Goal: Check status: Check status

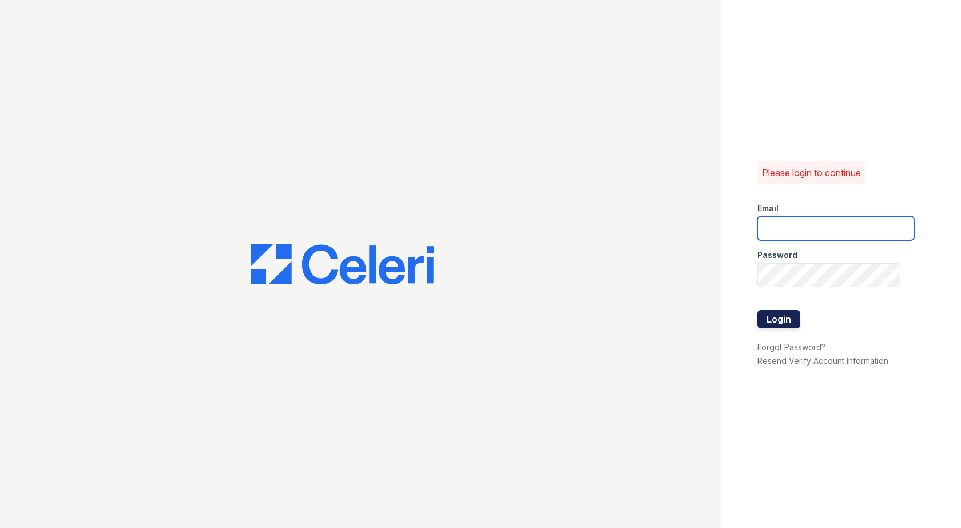
type input "[EMAIL_ADDRESS][DOMAIN_NAME]"
click at [784, 321] on button "Login" at bounding box center [778, 319] width 43 height 18
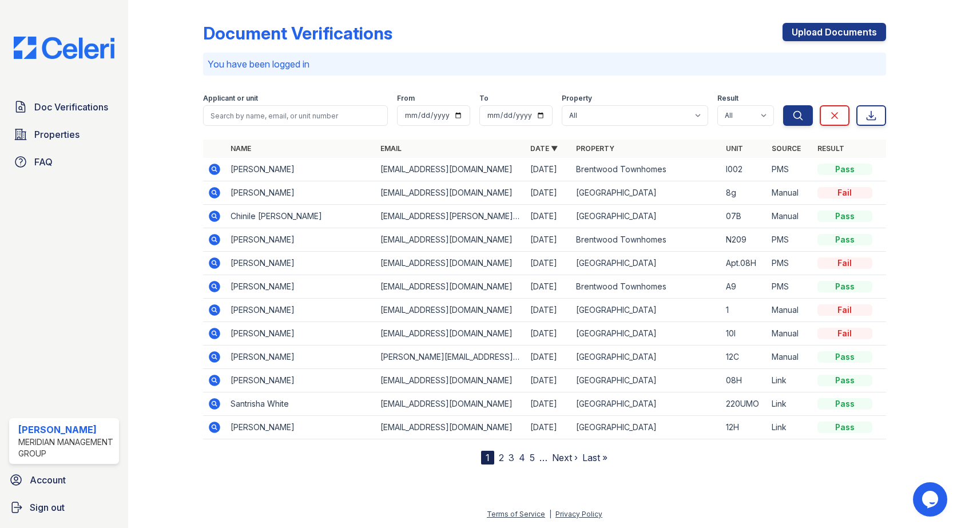
click at [214, 193] on icon at bounding box center [214, 191] width 3 height 3
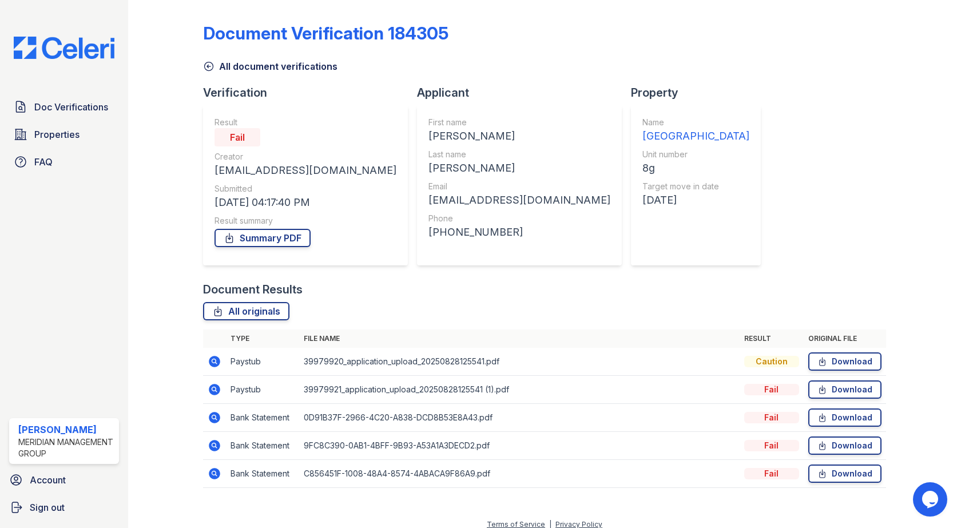
scroll to position [10, 0]
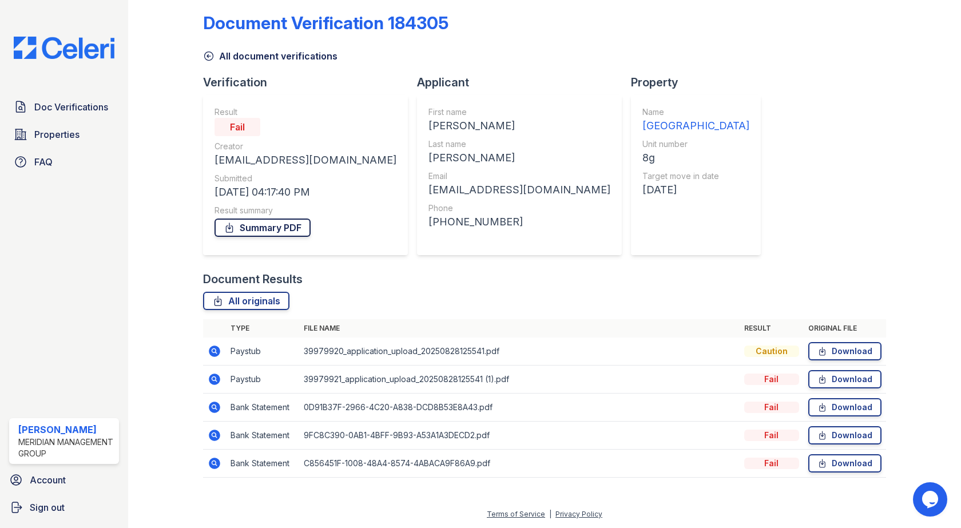
click at [271, 226] on link "Summary PDF" at bounding box center [263, 228] width 96 height 18
drag, startPoint x: 220, startPoint y: 351, endPoint x: 211, endPoint y: 346, distance: 10.5
click at [211, 346] on icon at bounding box center [215, 351] width 14 height 14
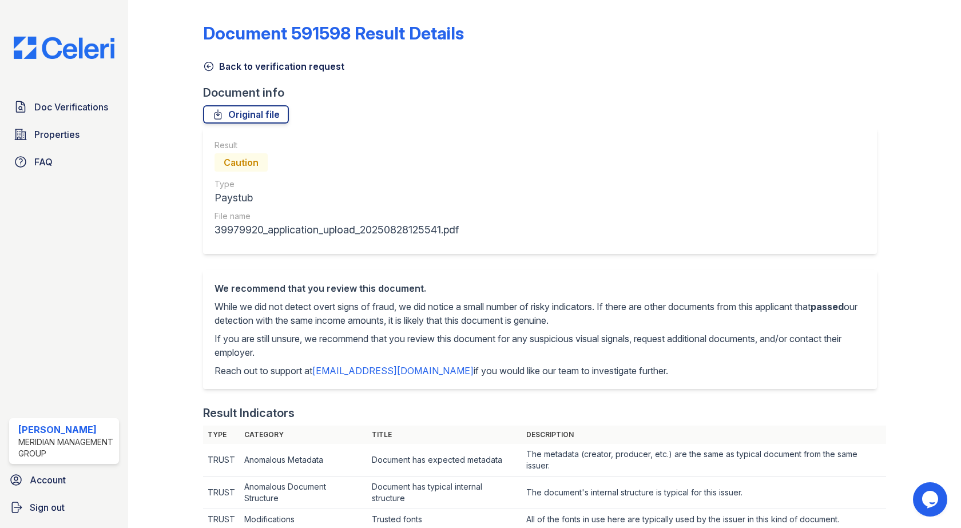
click at [251, 62] on link "Back to verification request" at bounding box center [273, 66] width 141 height 14
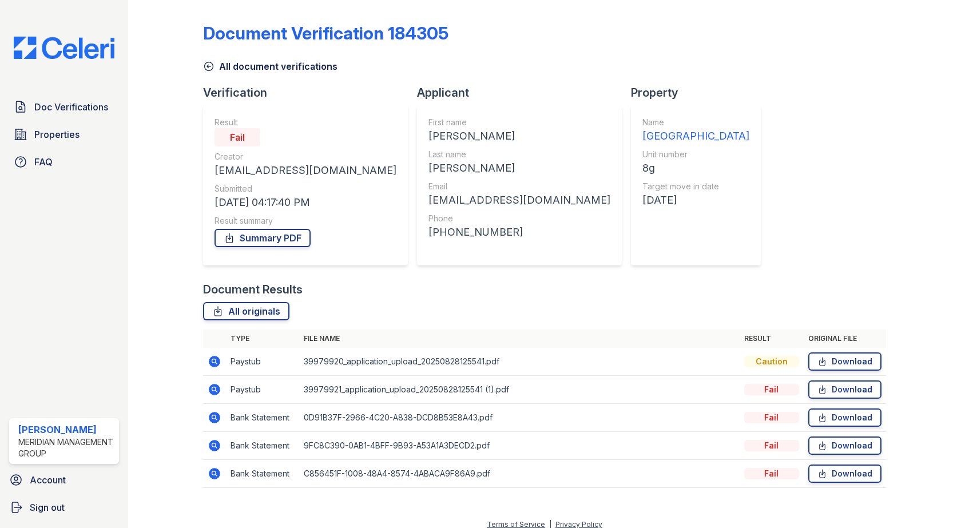
click at [214, 386] on icon at bounding box center [214, 389] width 11 height 11
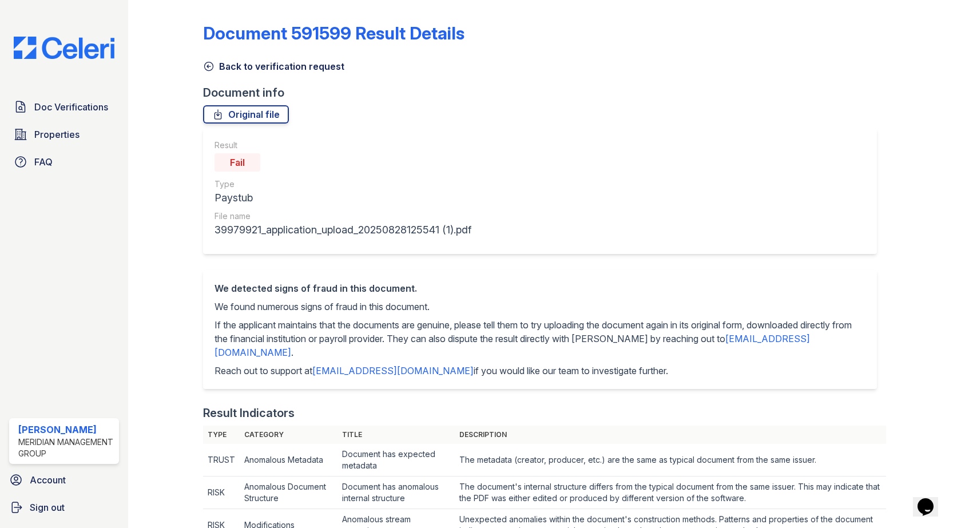
click at [209, 66] on icon at bounding box center [208, 66] width 11 height 11
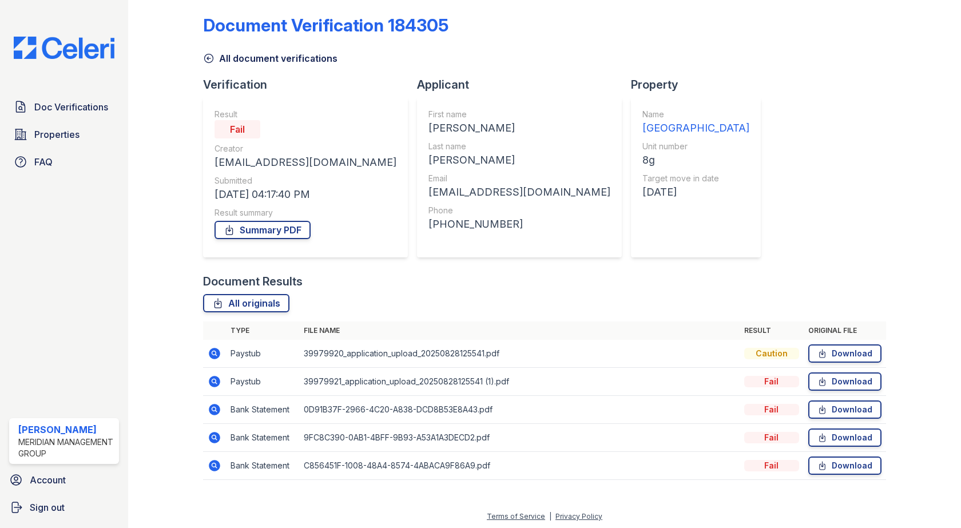
scroll to position [10, 0]
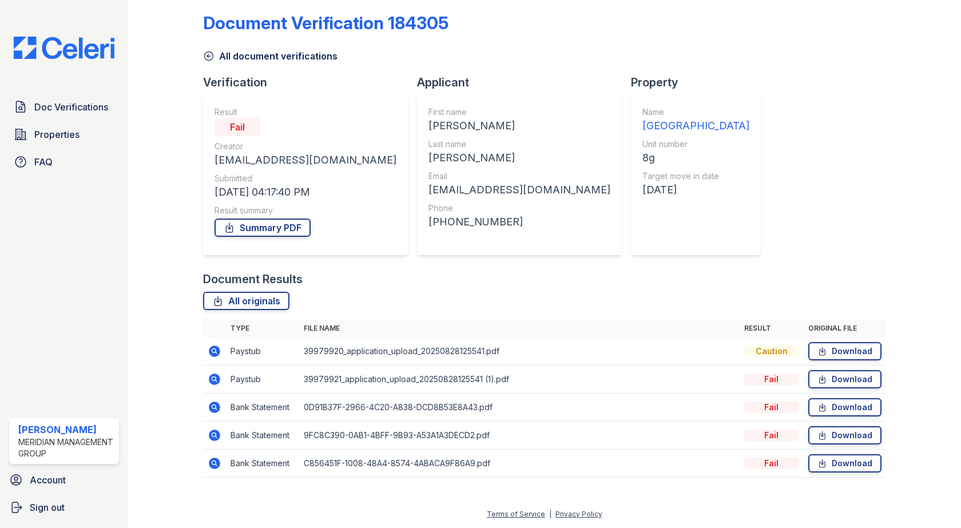
click at [216, 407] on icon at bounding box center [214, 407] width 11 height 11
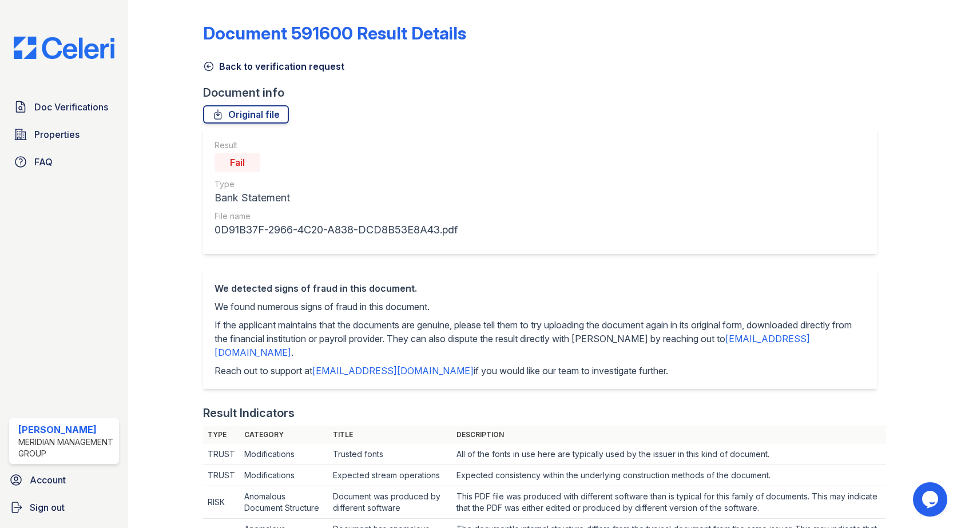
click at [255, 66] on link "Back to verification request" at bounding box center [273, 66] width 141 height 14
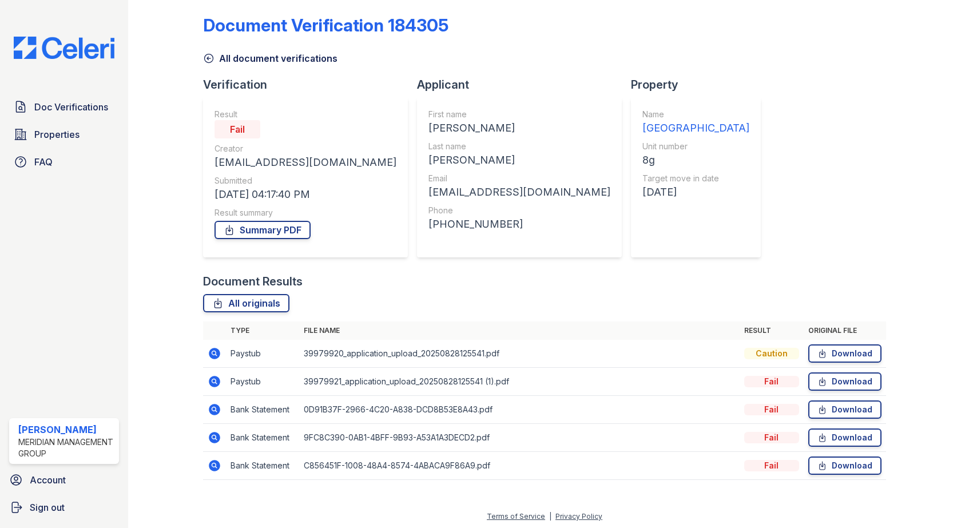
scroll to position [10, 0]
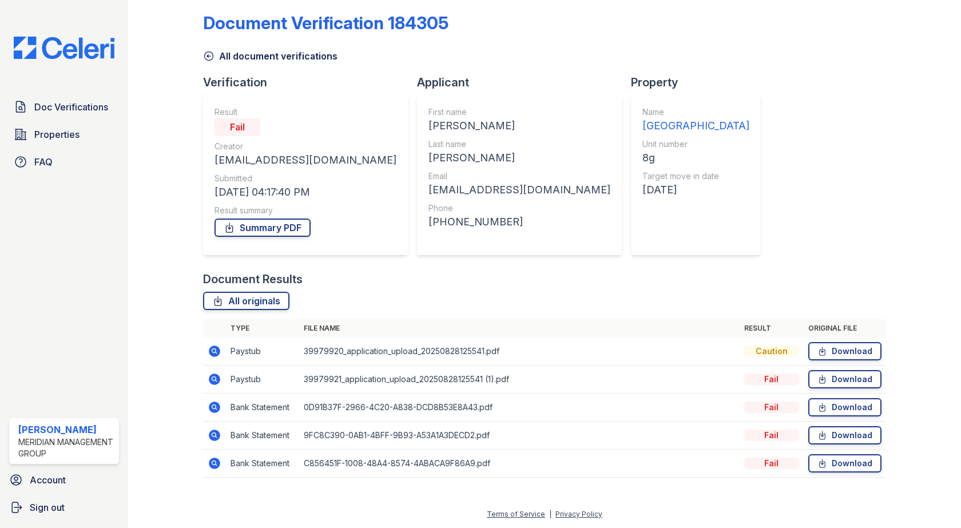
click at [207, 53] on icon at bounding box center [208, 55] width 11 height 11
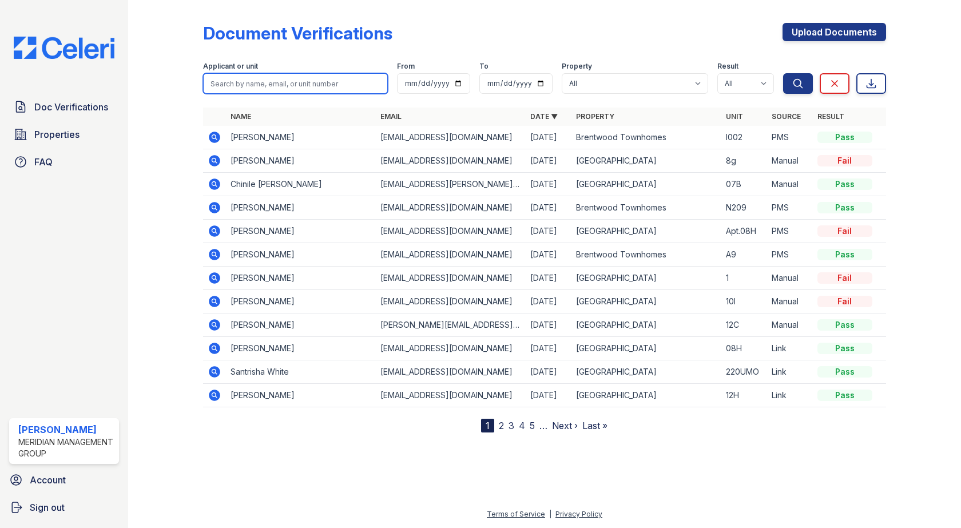
click at [308, 78] on input "search" at bounding box center [295, 83] width 184 height 21
type input "[PERSON_NAME]"
click at [783, 73] on button "Search" at bounding box center [798, 83] width 30 height 21
